Goal: Navigation & Orientation: Find specific page/section

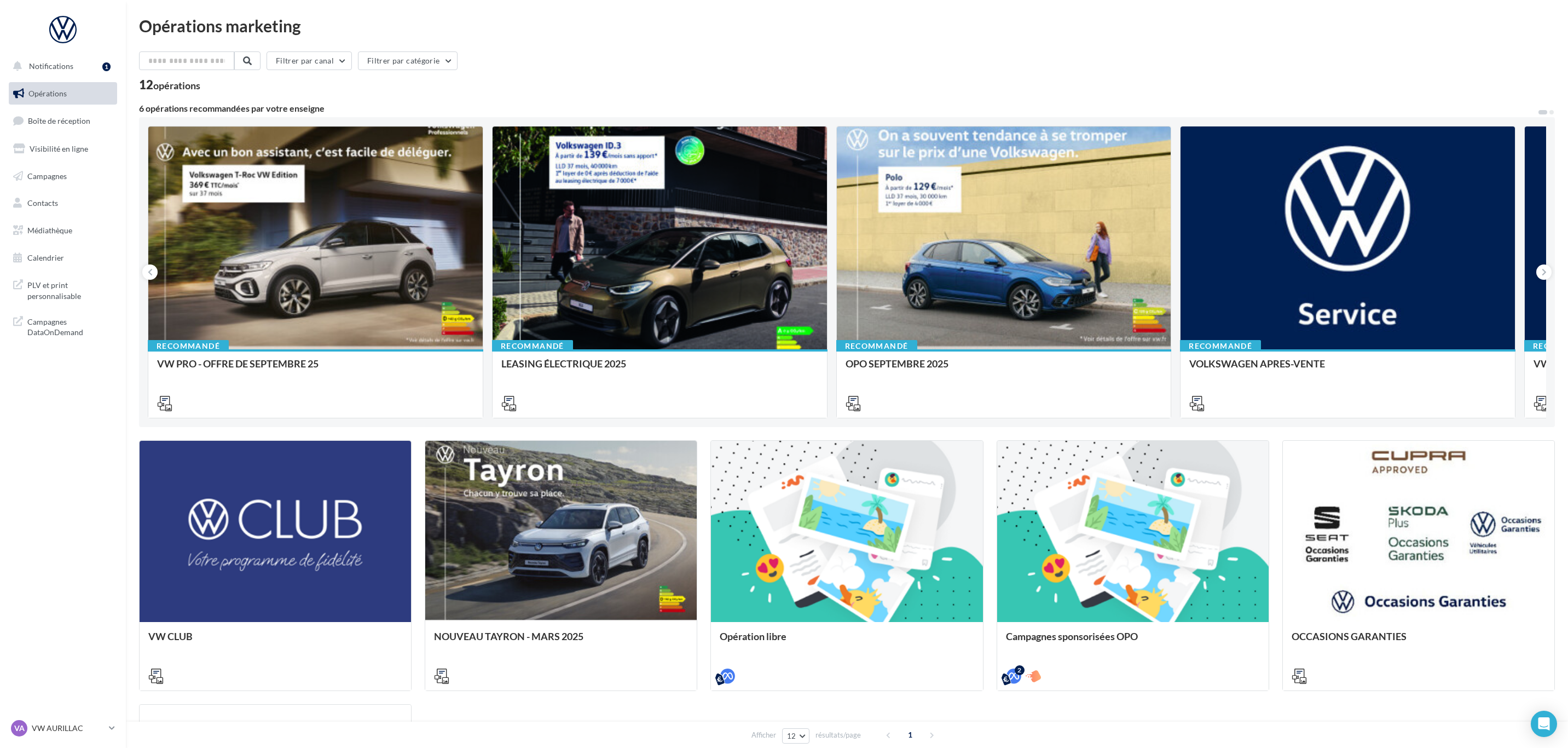
scroll to position [82, 0]
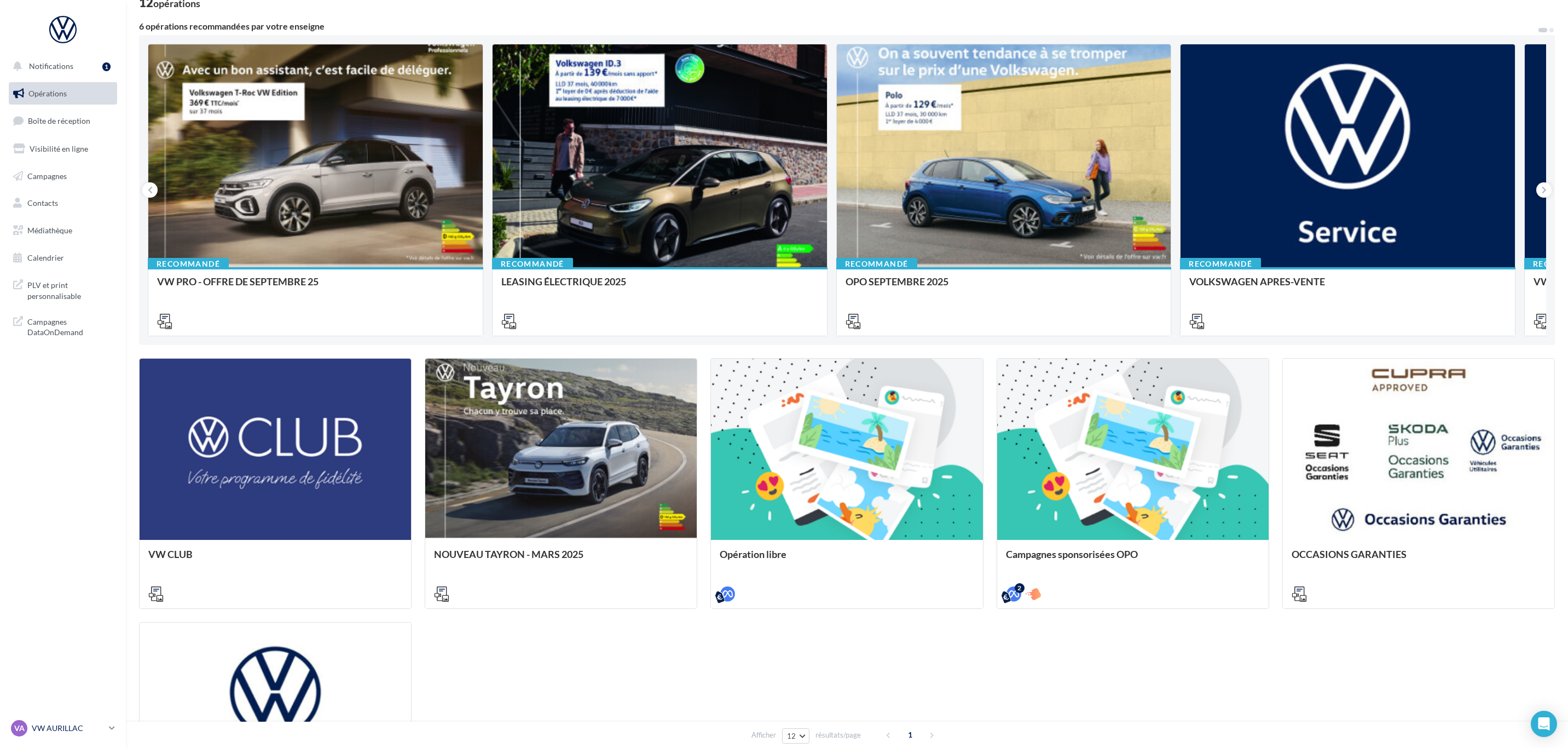
click at [24, 726] on span "VA" at bounding box center [19, 728] width 10 height 11
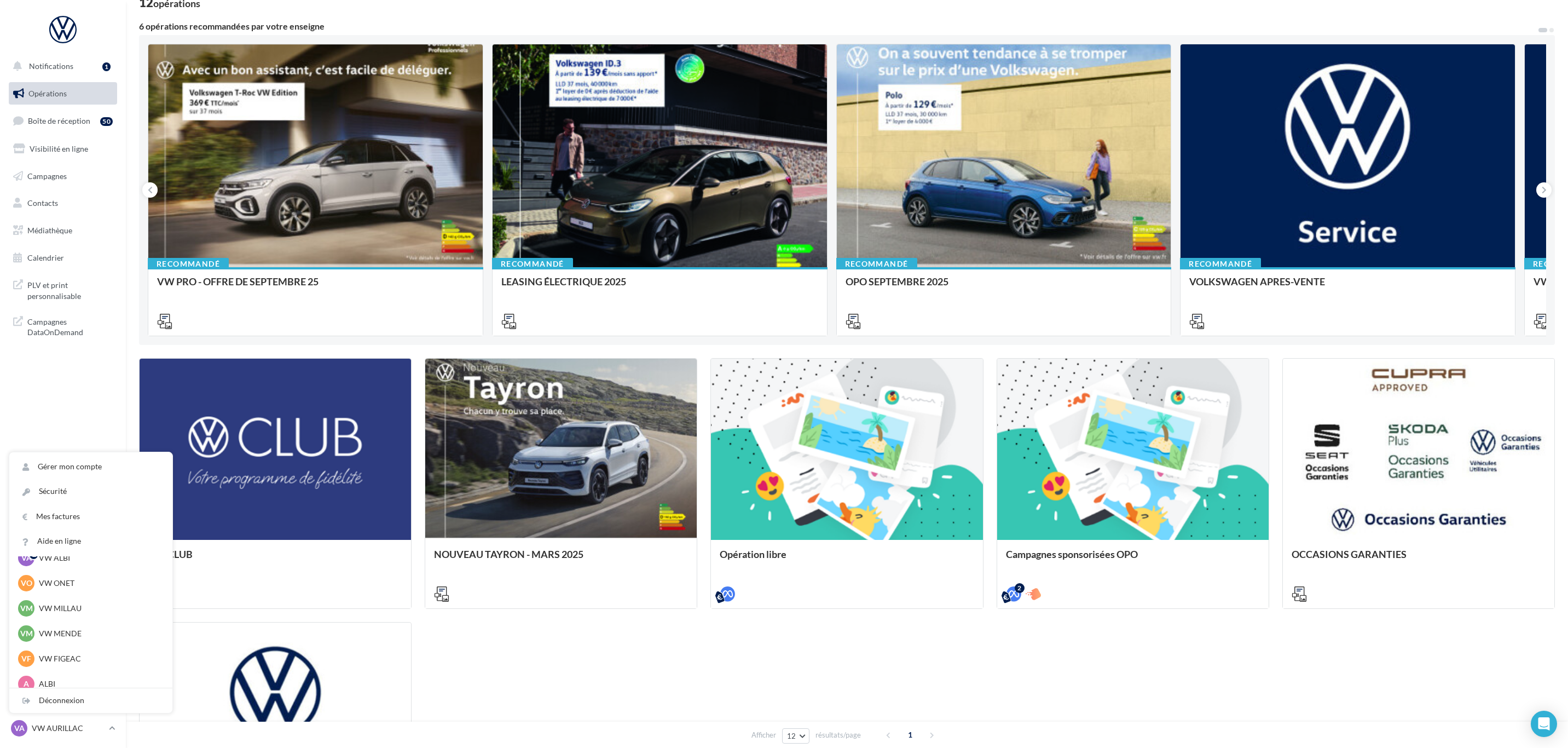
scroll to position [75, 0]
click at [90, 650] on p "ALBI" at bounding box center [99, 650] width 121 height 11
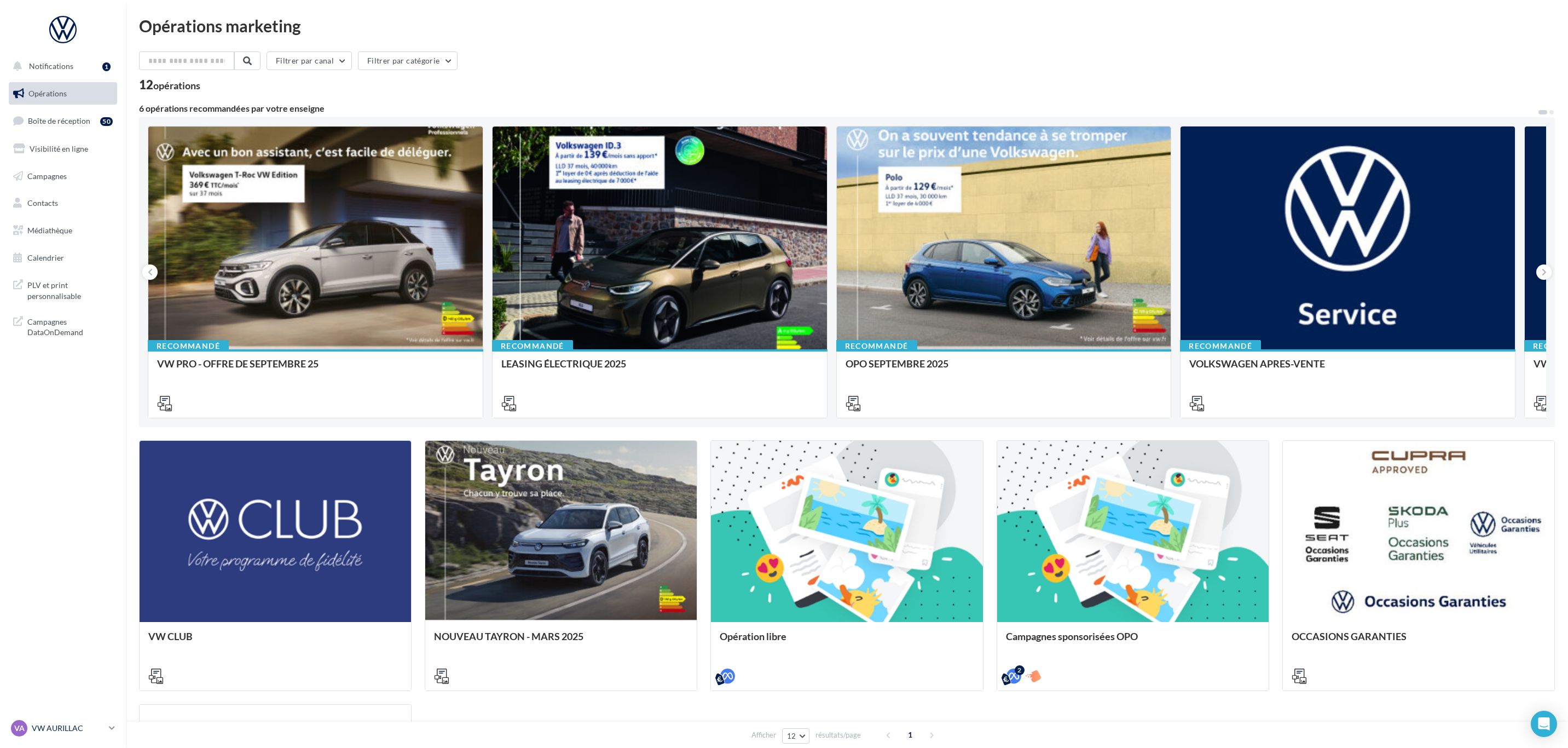
click at [63, 726] on p "VW AURILLAC" at bounding box center [68, 728] width 73 height 11
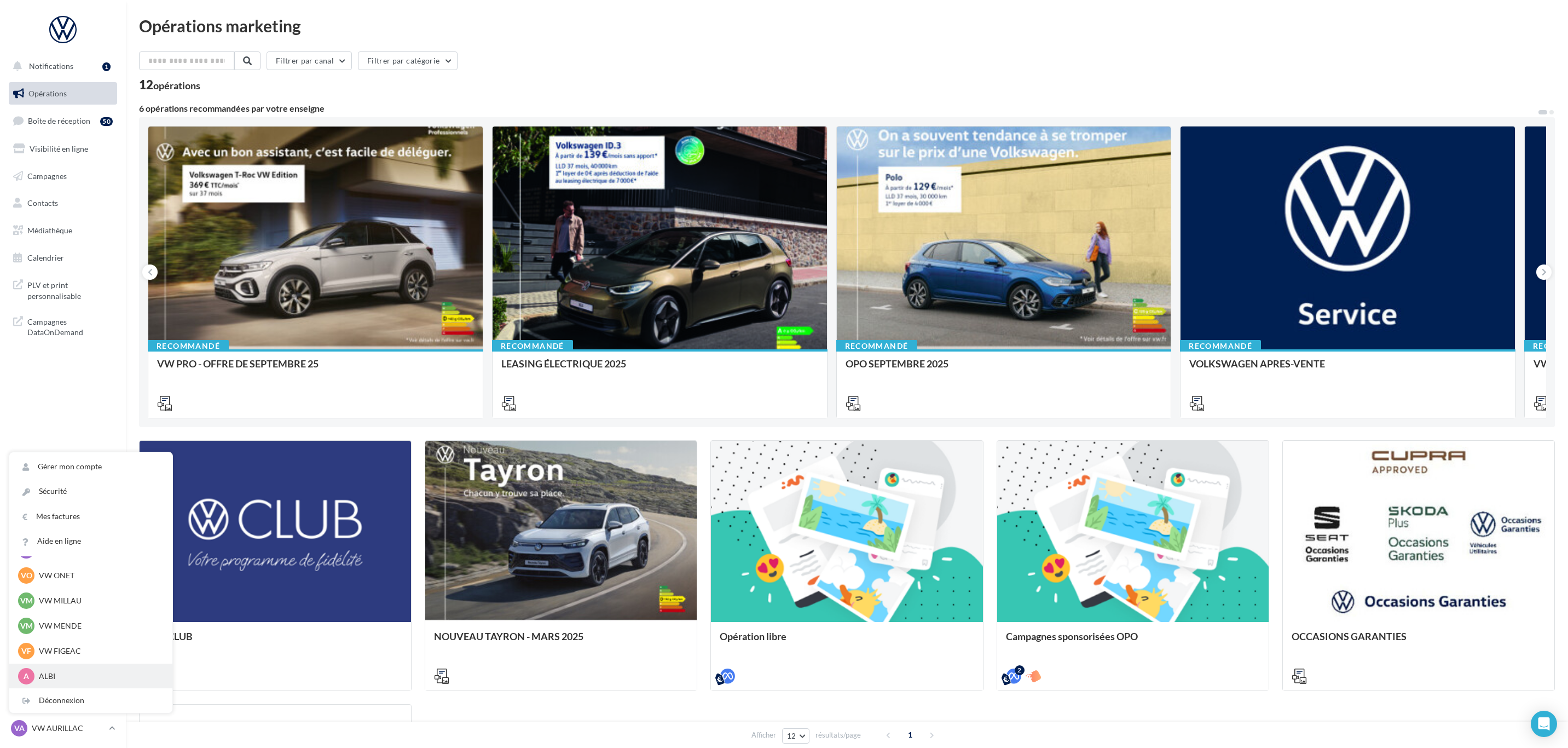
scroll to position [75, 0]
click at [70, 672] on p "ALBI" at bounding box center [99, 674] width 121 height 11
